Goal: Information Seeking & Learning: Compare options

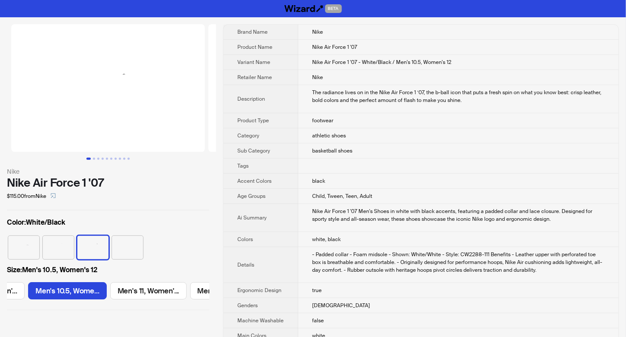
scroll to position [0, 1146]
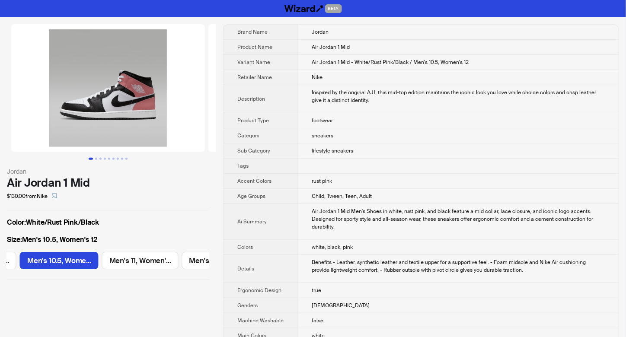
scroll to position [0, 566]
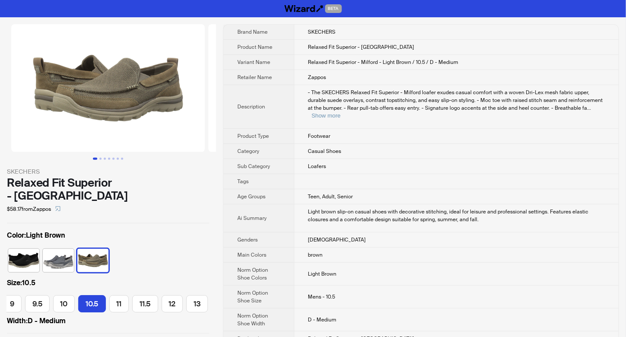
scroll to position [0, 151]
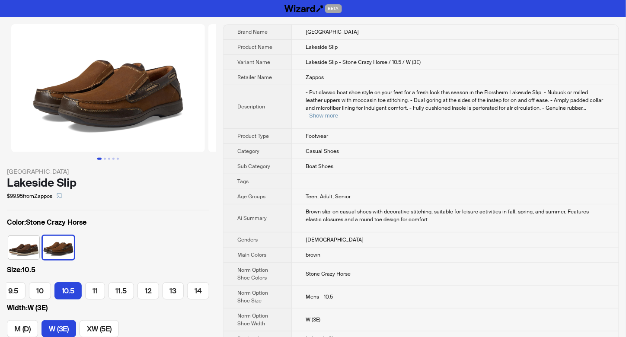
scroll to position [0, 148]
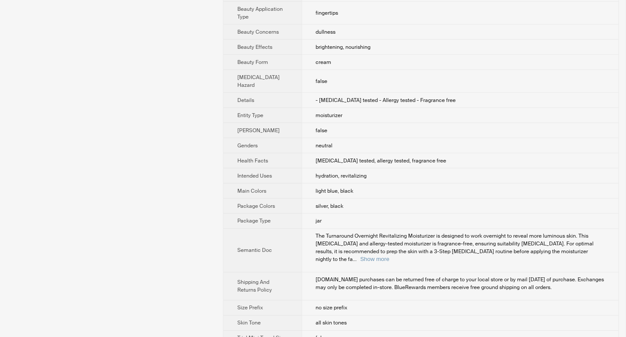
scroll to position [330, 0]
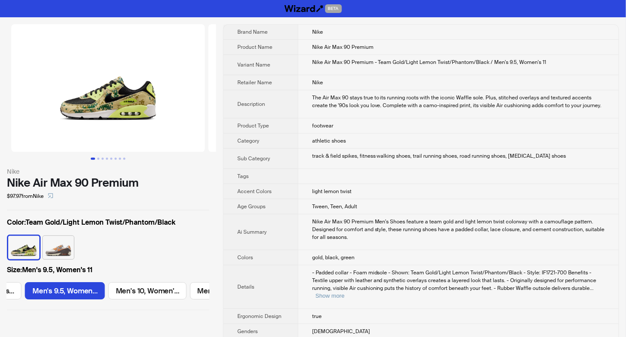
scroll to position [0, 565]
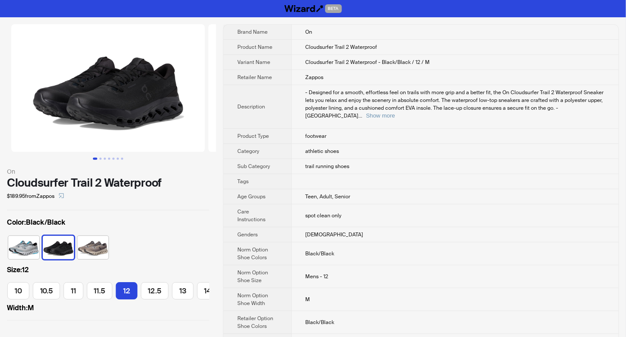
scroll to position [0, 154]
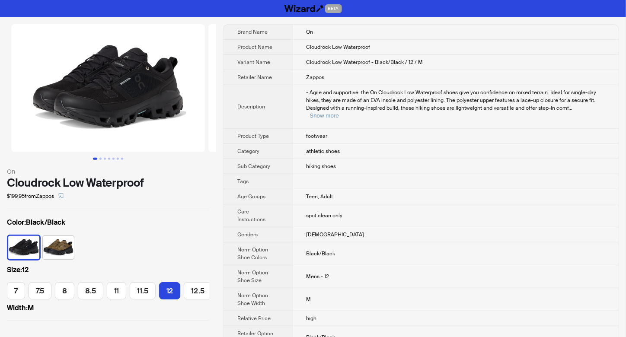
scroll to position [0, 24]
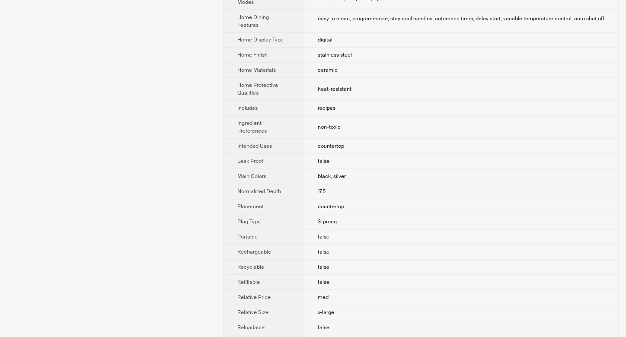
scroll to position [576, 0]
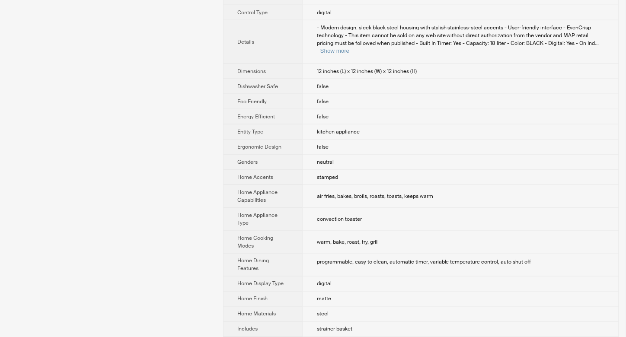
scroll to position [555, 0]
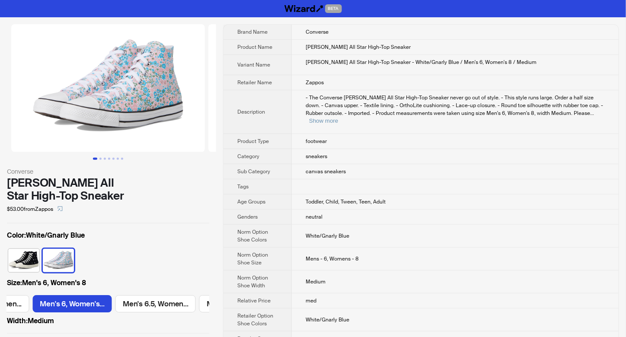
scroll to position [0, 483]
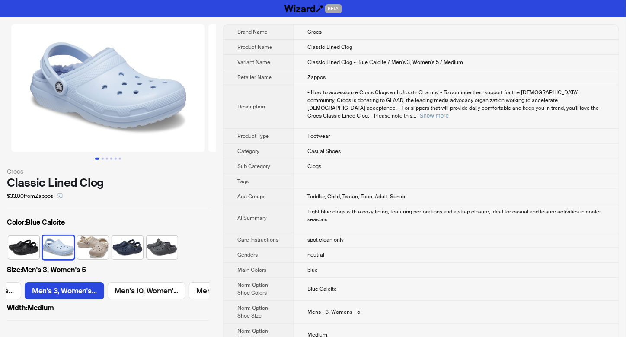
scroll to position [0, 68]
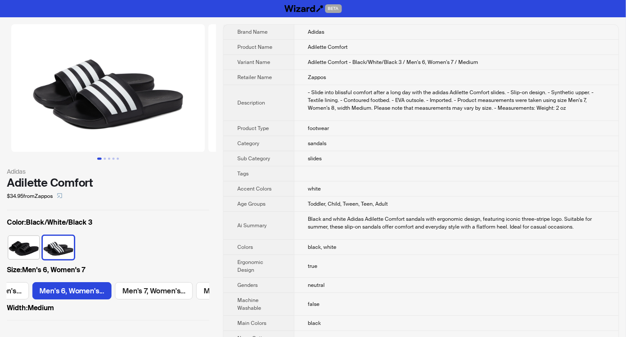
scroll to position [0, 151]
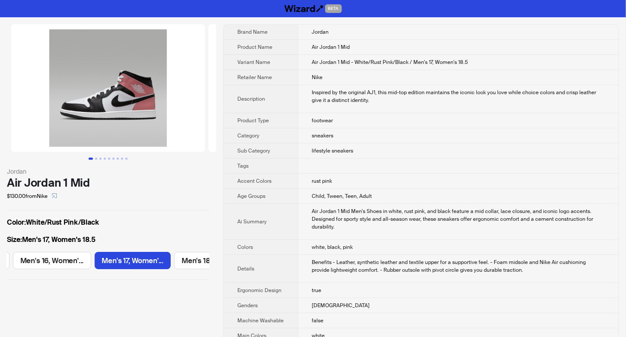
scroll to position [0, 1259]
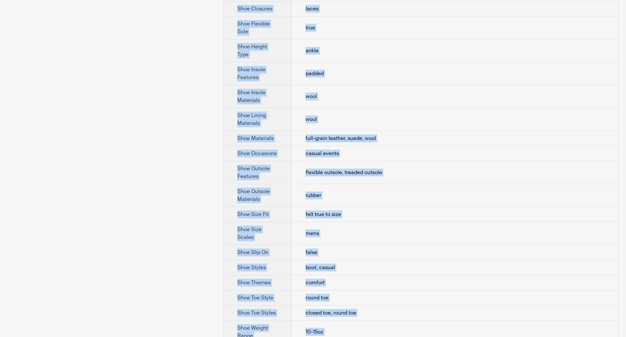
scroll to position [590, 0]
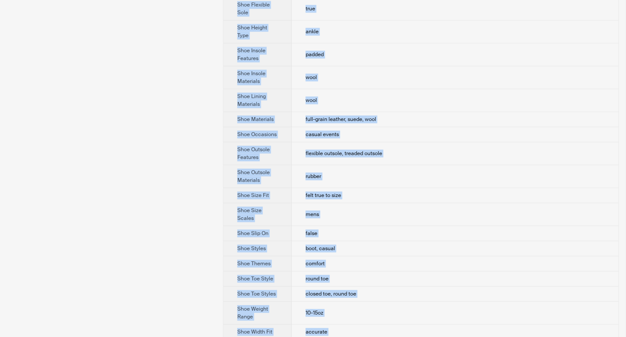
drag, startPoint x: 302, startPoint y: 31, endPoint x: 346, endPoint y: 326, distance: 297.9
copy tbody "UGG Product Name Neumel Variant Name Neumel - Hickory / 14 / D - Medium Retaile…"
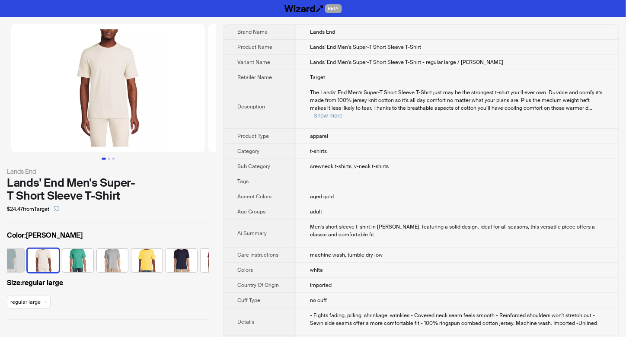
scroll to position [0, 298]
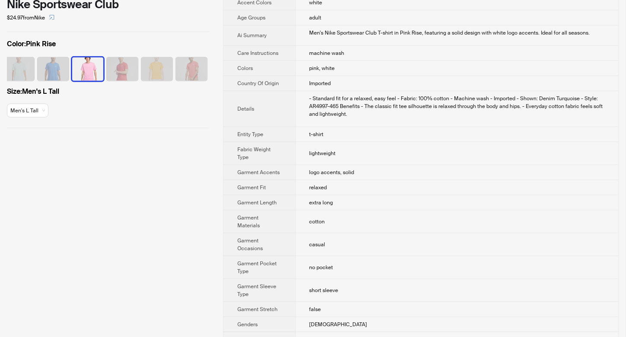
scroll to position [115, 0]
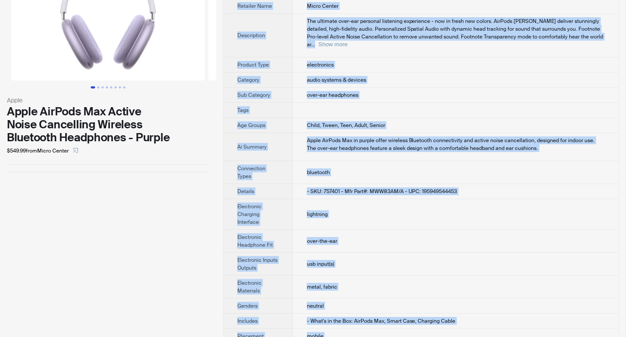
scroll to position [154, 0]
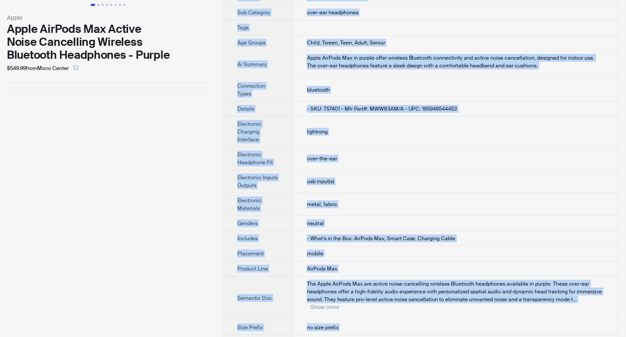
drag, startPoint x: 306, startPoint y: 32, endPoint x: 426, endPoint y: 327, distance: 319.2
click at [426, 327] on tbody "Brand Name Apple Product Name Apple AirPods Max Active Noise Cancelling Wireles…" at bounding box center [420, 110] width 395 height 479
copy tbody "Apple Product Name Apple AirPods Max Active Noise Cancelling Wireless Bluetooth…"
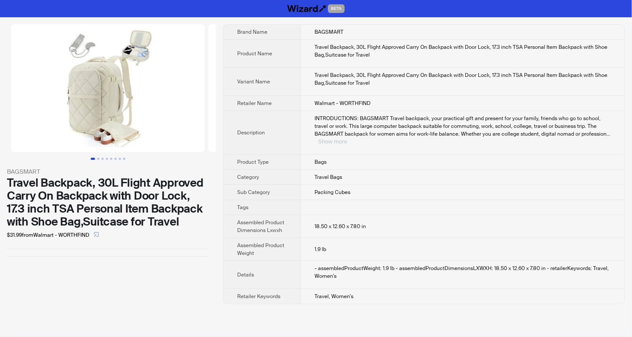
click at [347, 138] on button "Show more" at bounding box center [332, 141] width 29 height 6
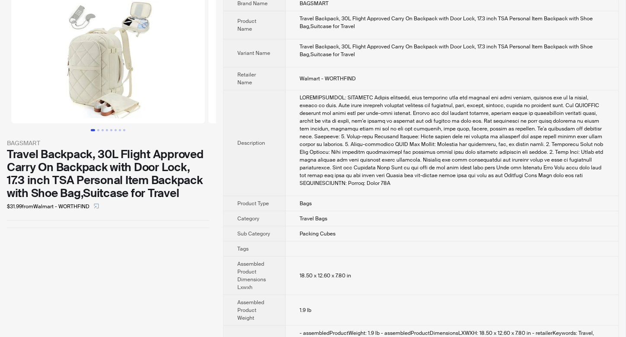
scroll to position [57, 0]
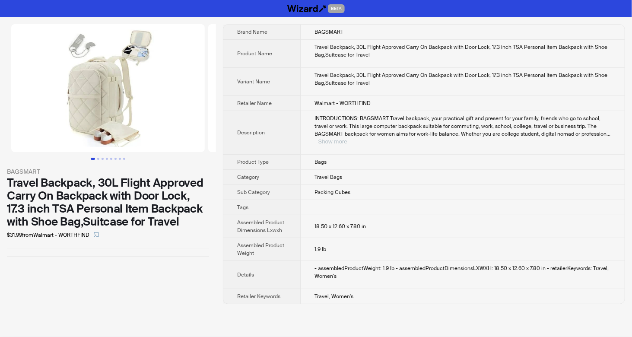
click at [347, 138] on button "Show more" at bounding box center [332, 141] width 29 height 6
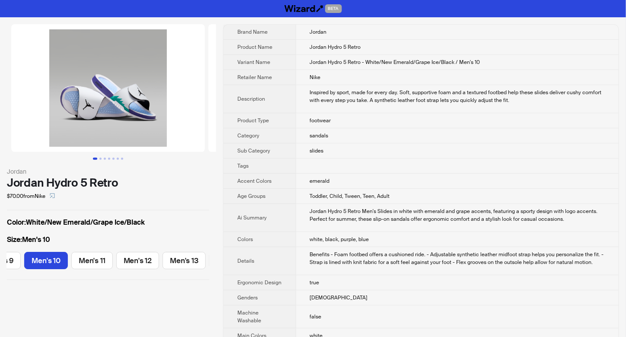
scroll to position [0, 114]
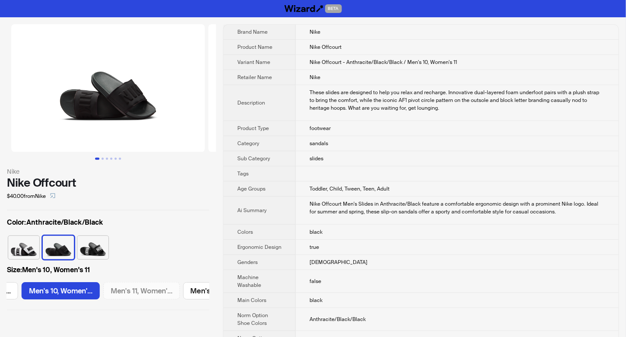
scroll to position [0, 315]
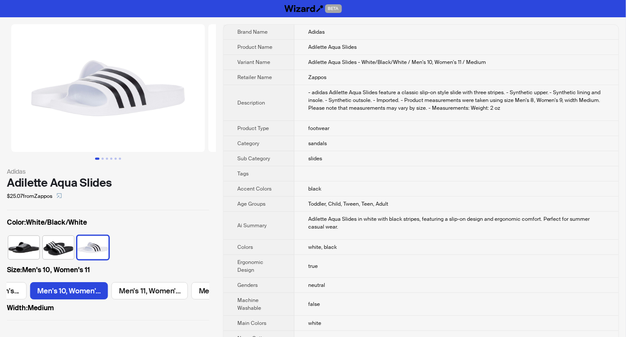
scroll to position [0, 479]
